Goal: Task Accomplishment & Management: Complete application form

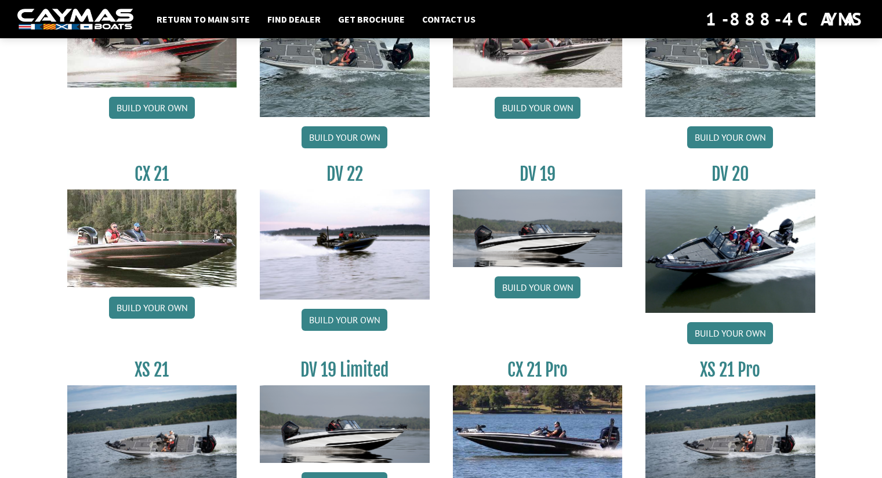
scroll to position [1276, 0]
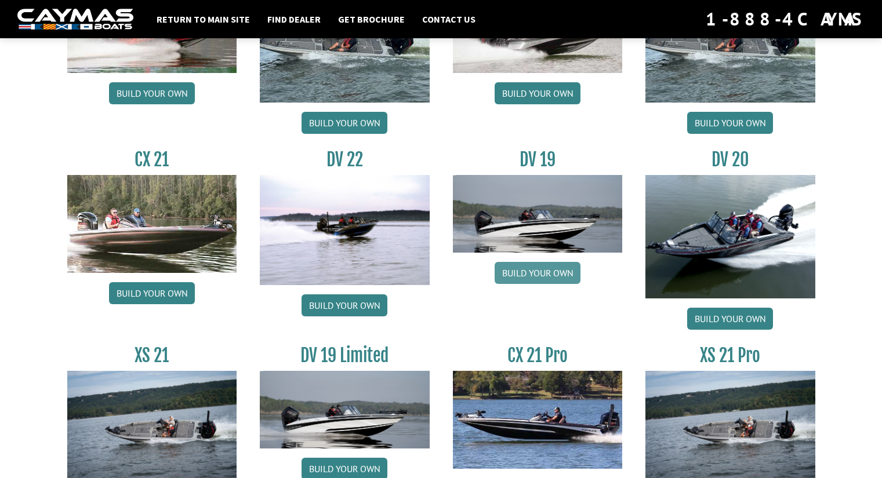
click at [526, 274] on link "Build your own" at bounding box center [538, 273] width 86 height 22
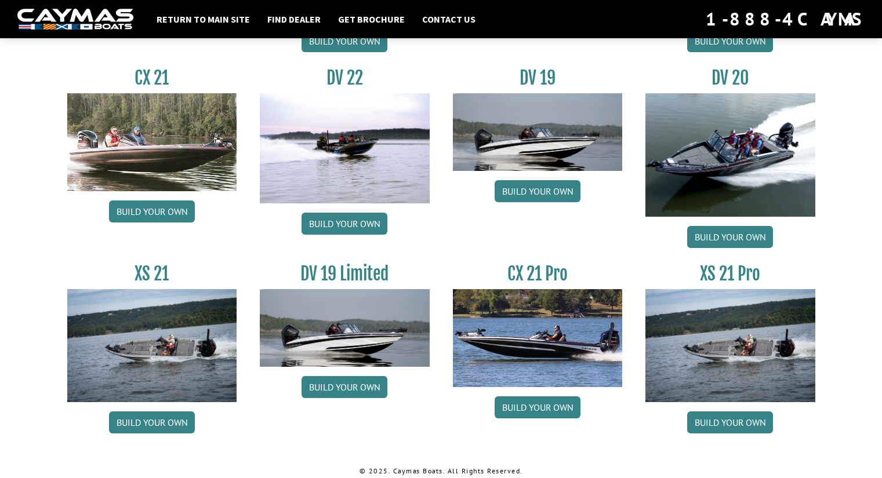
scroll to position [1370, 0]
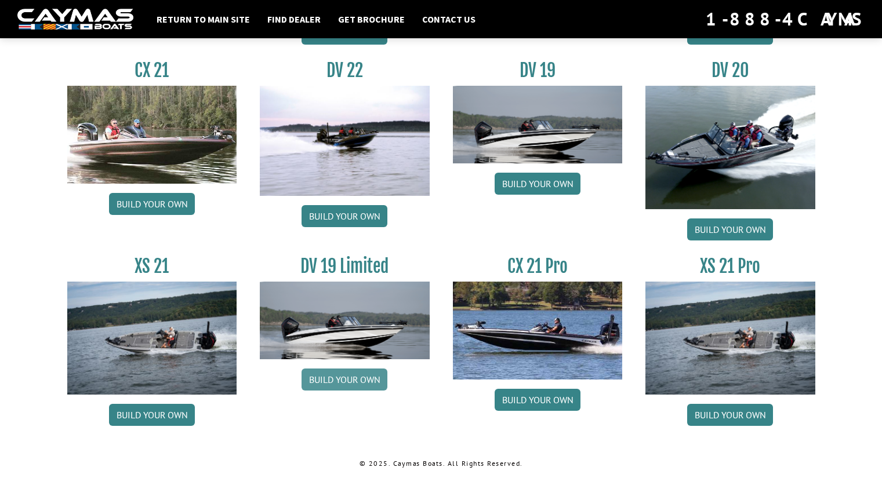
click at [356, 384] on link "Build your own" at bounding box center [345, 380] width 86 height 22
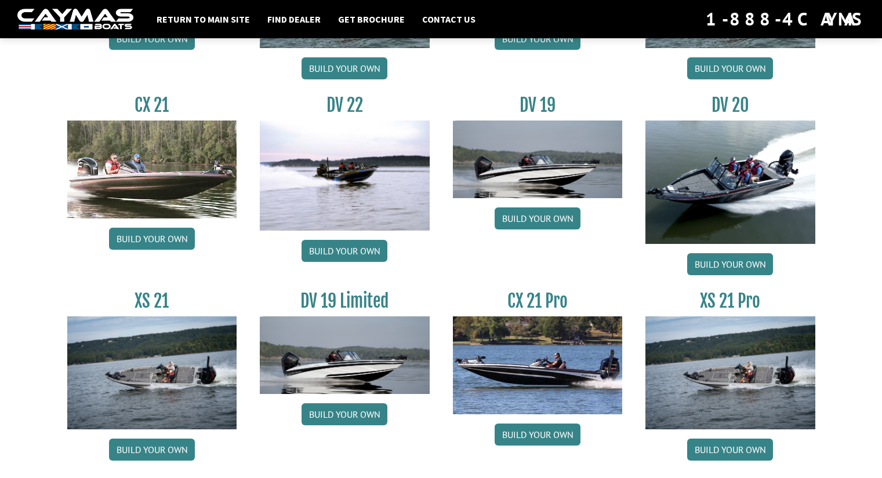
scroll to position [1370, 0]
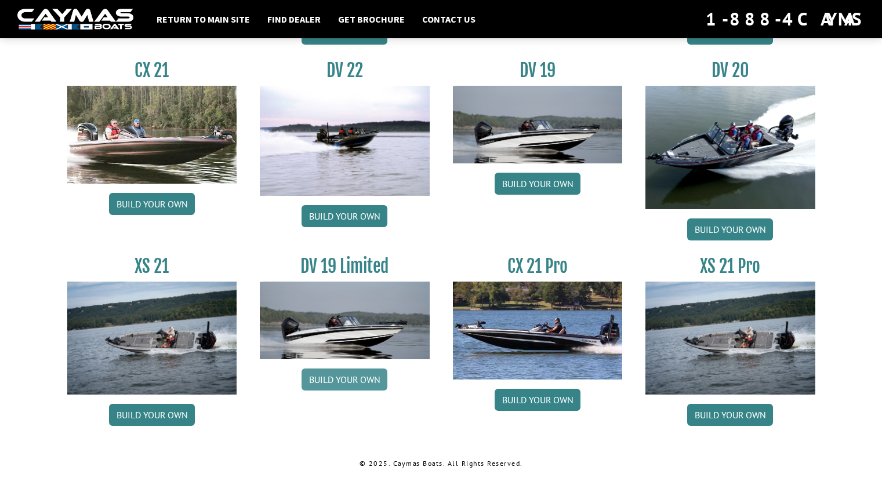
click at [356, 379] on link "Build your own" at bounding box center [345, 380] width 86 height 22
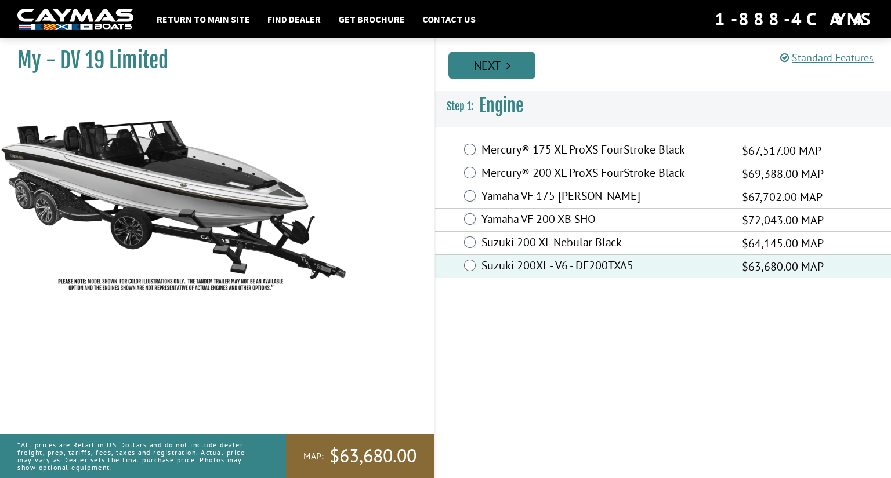
click at [513, 70] on link "Next" at bounding box center [491, 66] width 87 height 28
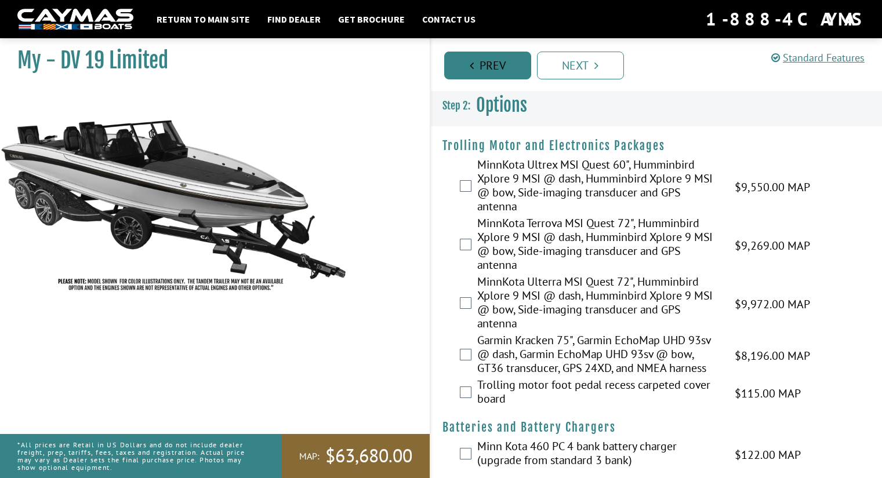
click at [486, 60] on link "Prev" at bounding box center [487, 66] width 87 height 28
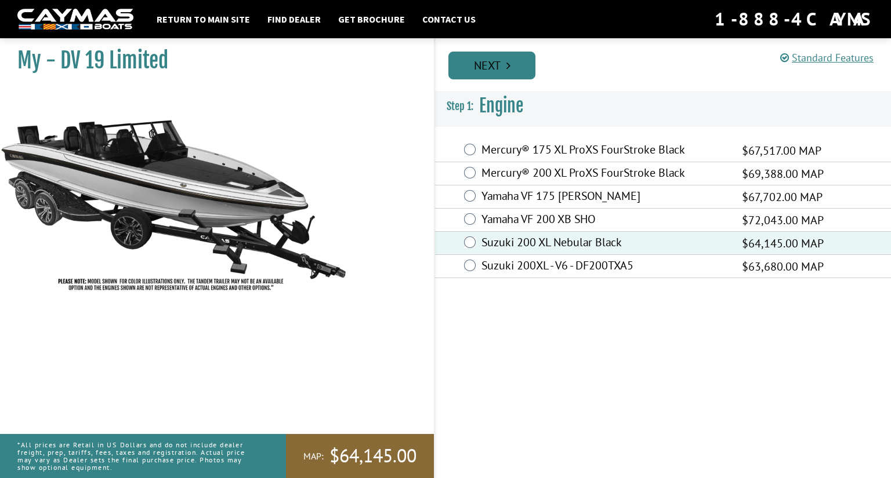
click at [509, 64] on icon "Pagination" at bounding box center [508, 66] width 4 height 12
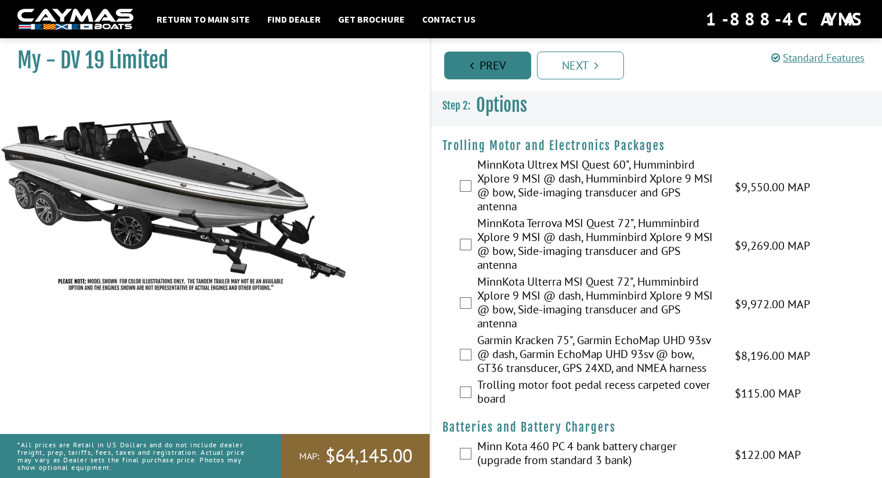
click at [475, 64] on link "Prev" at bounding box center [487, 66] width 87 height 28
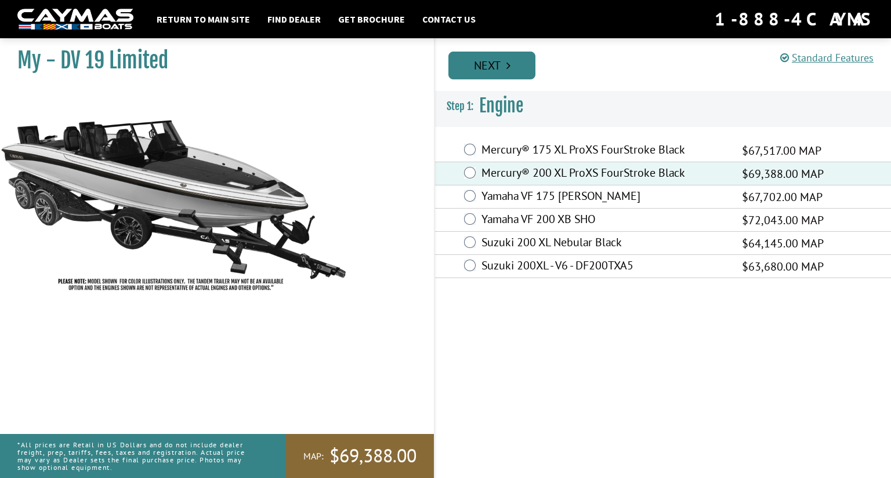
click at [516, 66] on link "Next" at bounding box center [491, 66] width 87 height 28
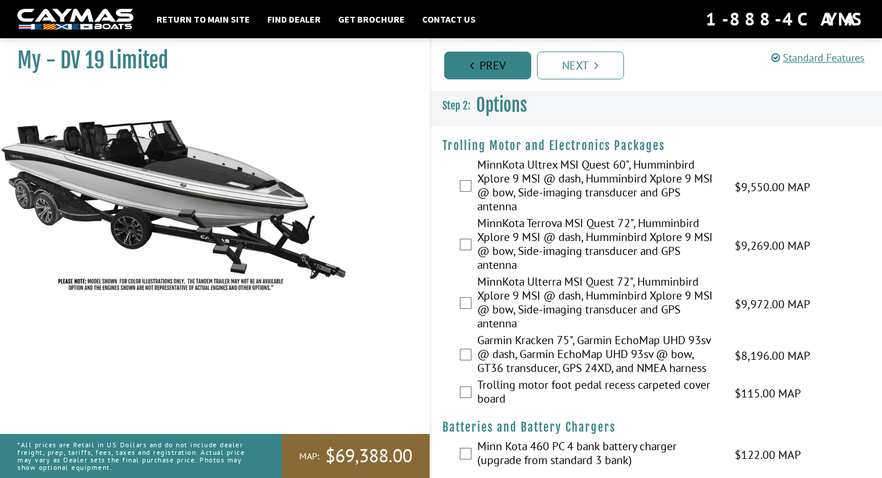
click at [496, 66] on link "Prev" at bounding box center [487, 66] width 87 height 28
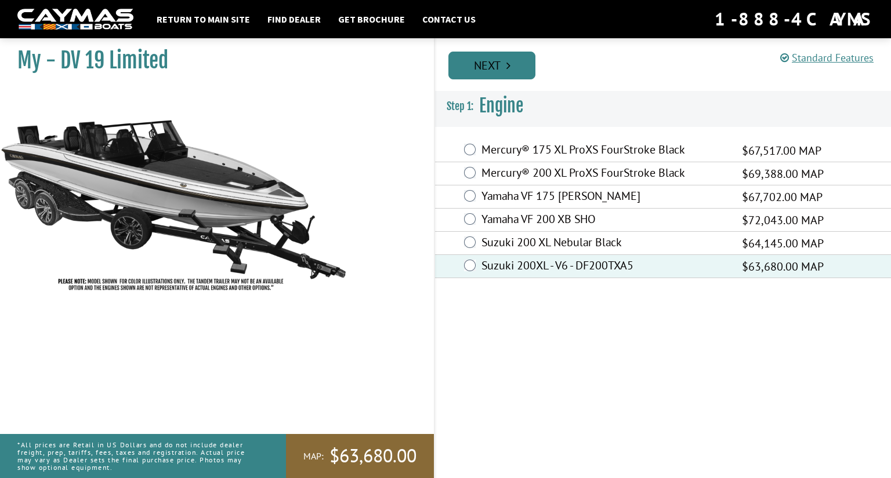
click at [508, 69] on icon "Pagination" at bounding box center [508, 66] width 4 height 12
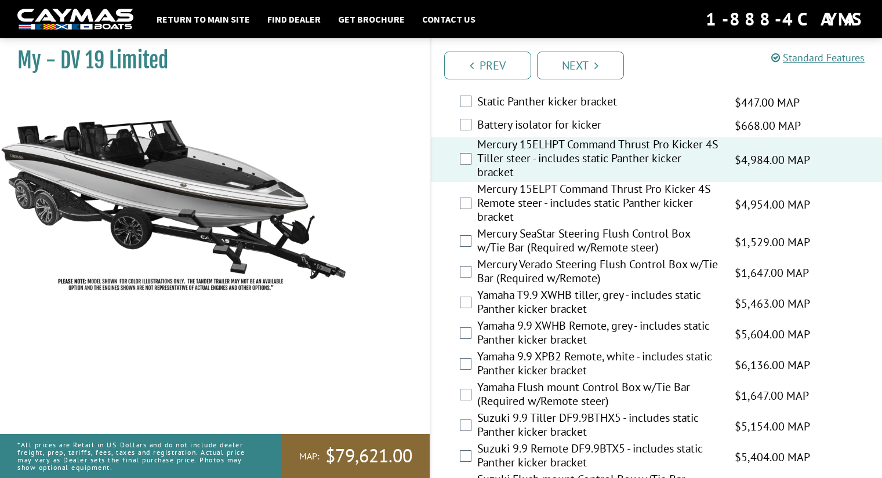
scroll to position [1141, 0]
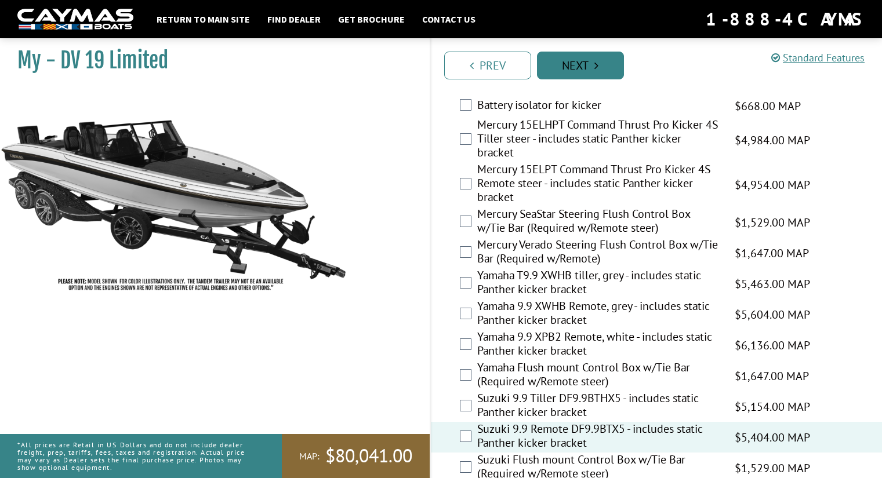
click at [600, 66] on link "Next" at bounding box center [580, 66] width 87 height 28
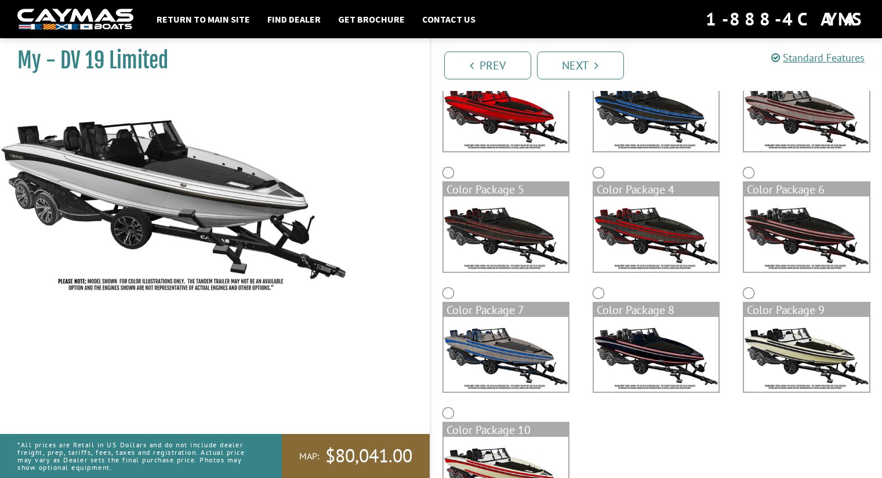
scroll to position [65, 0]
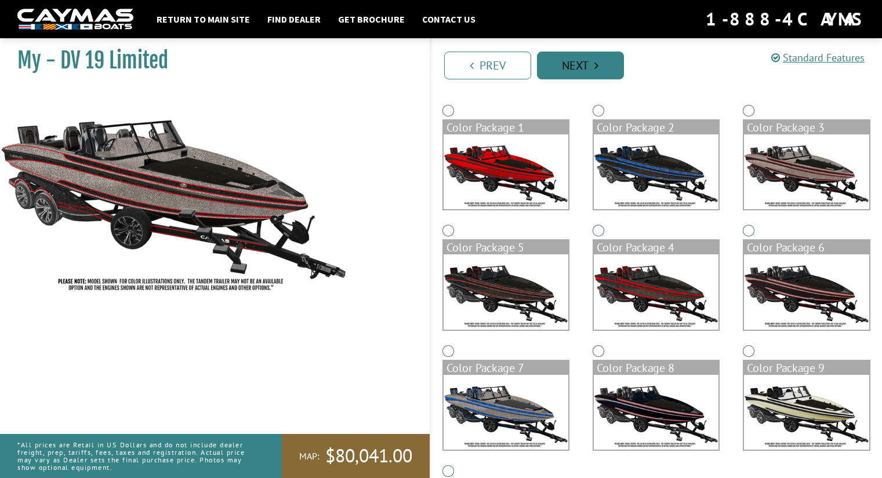
click at [574, 66] on link "Next" at bounding box center [580, 66] width 87 height 28
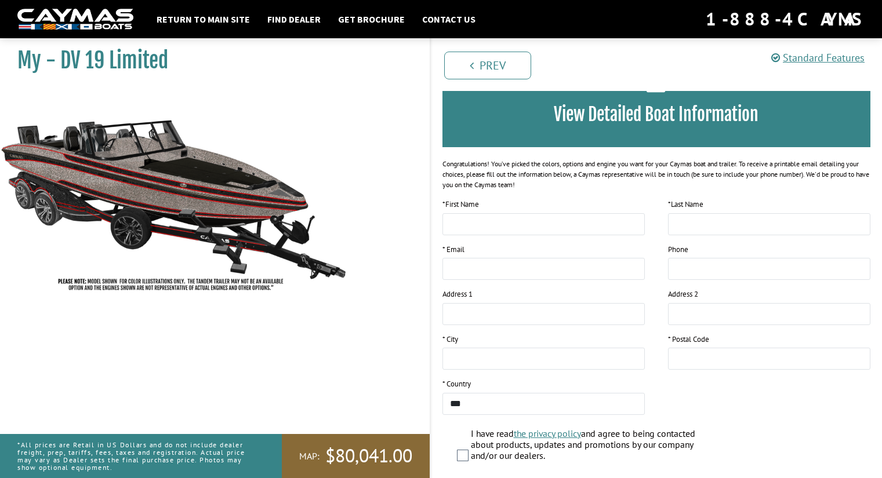
scroll to position [167, 0]
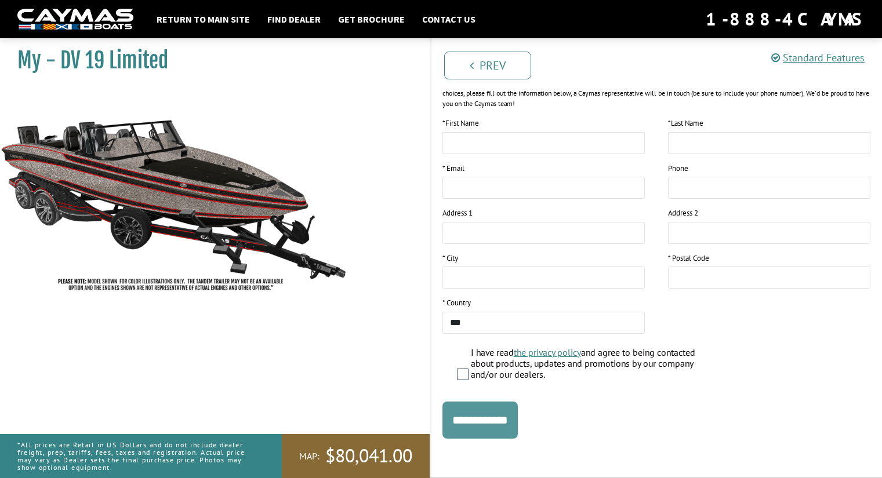
click at [511, 420] on input "**********" at bounding box center [479, 420] width 75 height 37
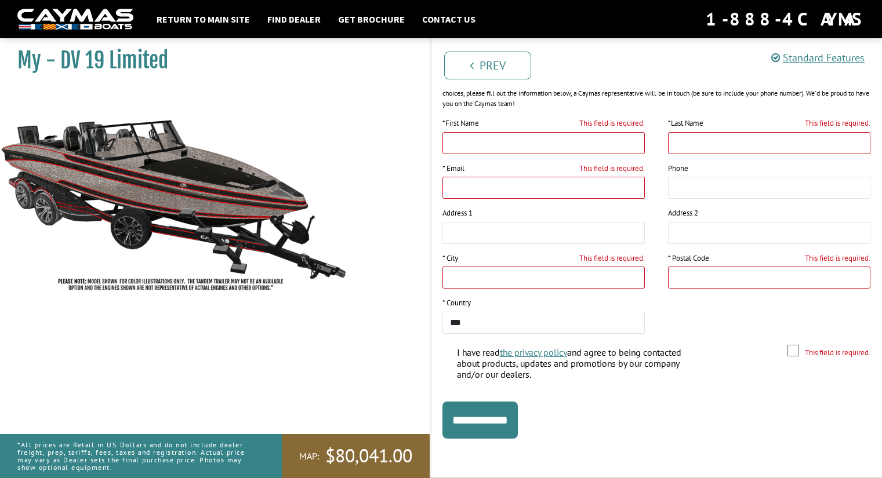
click at [464, 141] on input "This field is required." at bounding box center [543, 143] width 202 height 22
click at [604, 134] on input "This field is required." at bounding box center [543, 143] width 202 height 22
type input "*"
type input "*****"
click at [722, 143] on input "This field is required." at bounding box center [769, 143] width 202 height 22
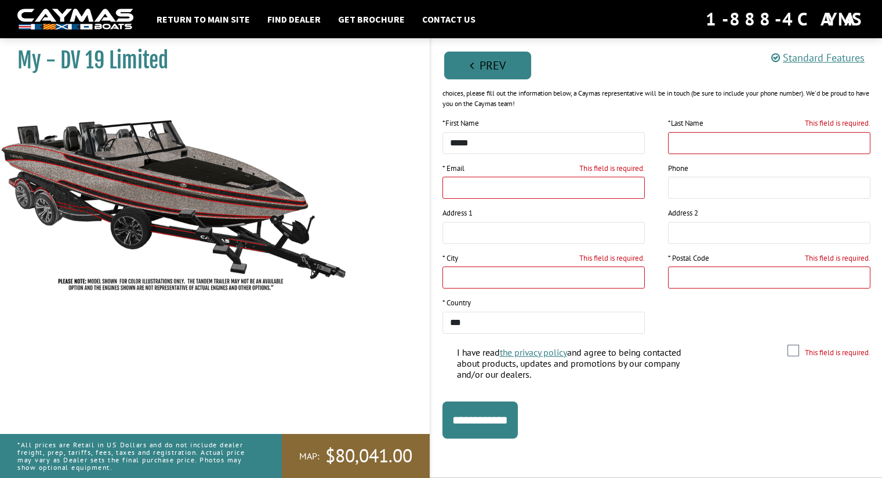
click at [479, 60] on link "Prev" at bounding box center [487, 66] width 87 height 28
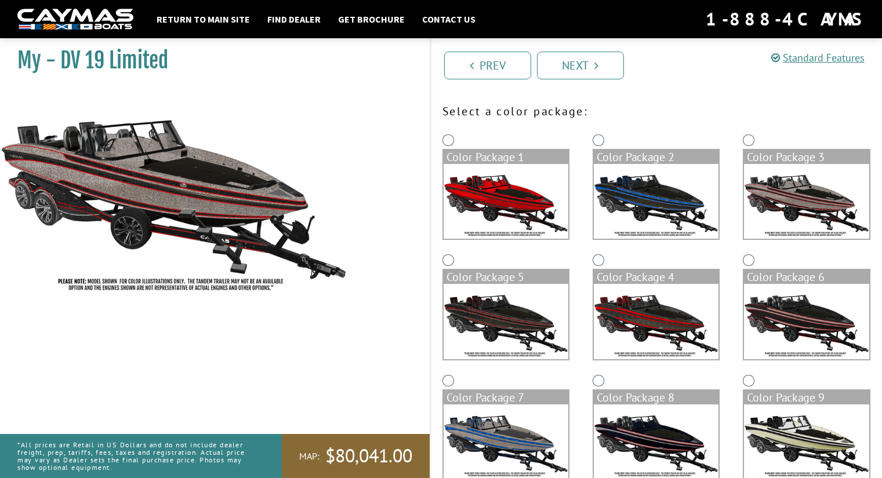
scroll to position [58, 0]
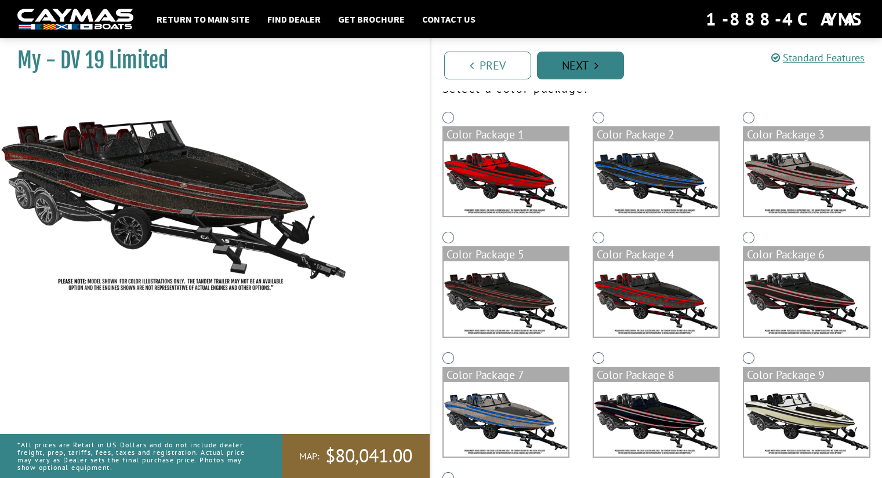
click at [591, 69] on link "Next" at bounding box center [580, 66] width 87 height 28
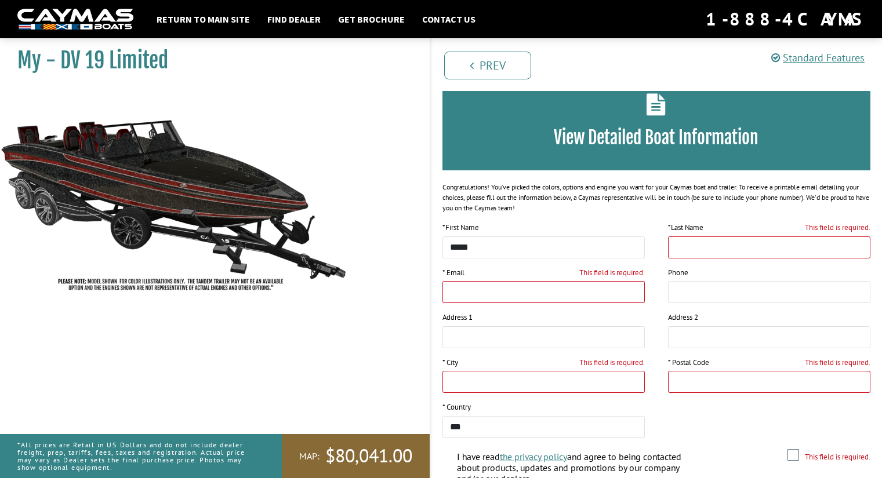
scroll to position [167, 0]
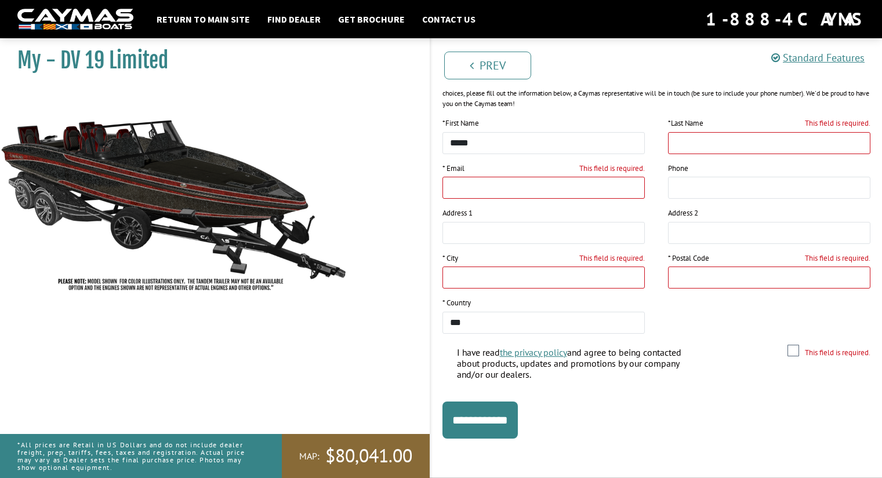
click at [680, 141] on input "This field is required." at bounding box center [769, 143] width 202 height 22
type input "*****"
click at [527, 190] on input "This field is required." at bounding box center [543, 188] width 202 height 22
type input "**********"
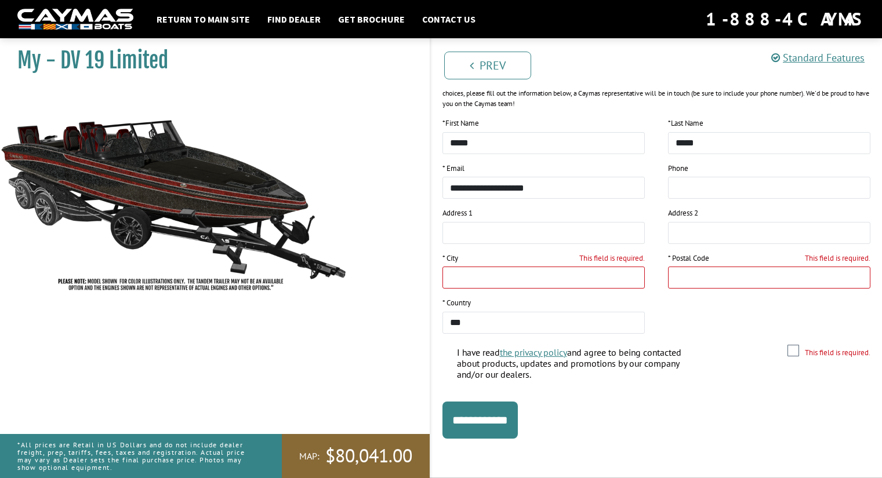
click at [499, 282] on input "This field is required." at bounding box center [543, 278] width 202 height 22
type input "******"
click at [708, 281] on input "This field is required." at bounding box center [769, 278] width 202 height 22
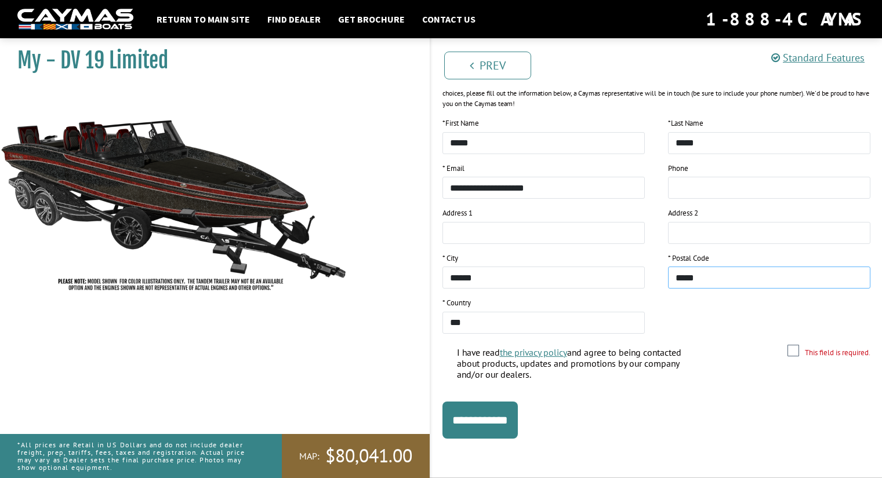
type input "*****"
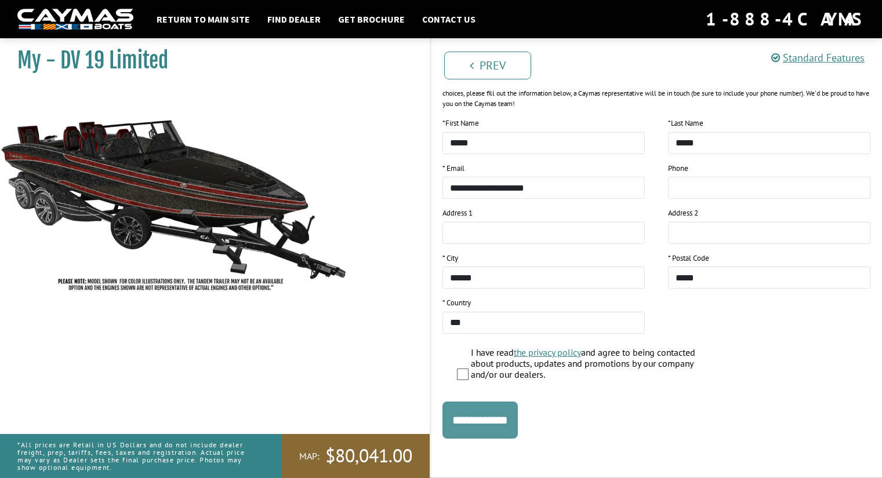
click at [487, 418] on input "**********" at bounding box center [479, 420] width 75 height 37
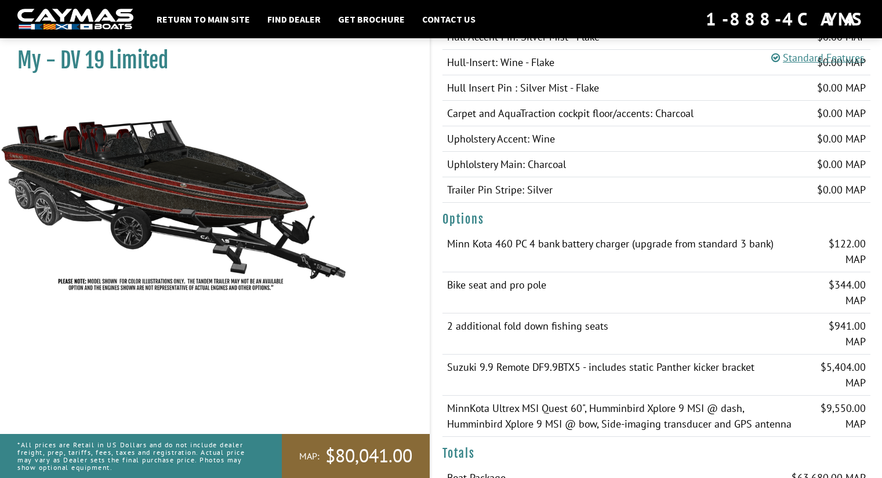
scroll to position [742, 0]
